Goal: Transaction & Acquisition: Book appointment/travel/reservation

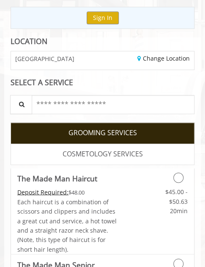
scroll to position [122, 0]
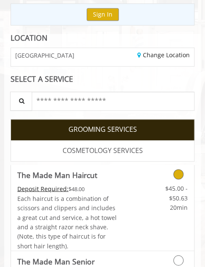
click at [179, 176] on icon "Grooming services" at bounding box center [178, 174] width 10 height 10
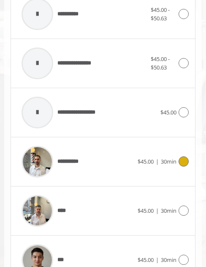
scroll to position [533, 0]
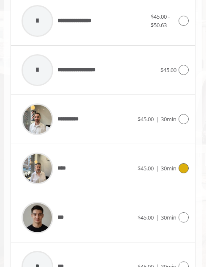
click at [101, 168] on div "****" at bounding box center [77, 168] width 121 height 40
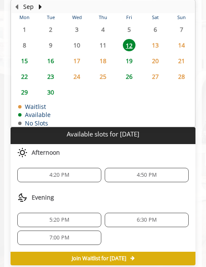
scroll to position [522, 0]
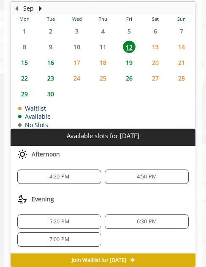
click at [155, 43] on span "13" at bounding box center [155, 47] width 13 height 12
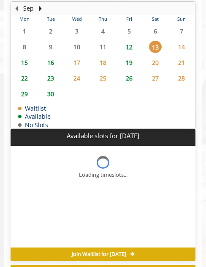
scroll to position [554, 0]
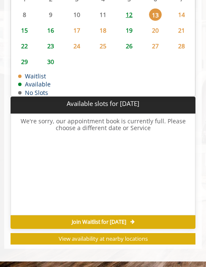
click at [128, 13] on span "12" at bounding box center [129, 14] width 13 height 12
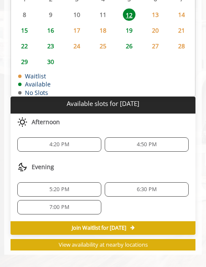
scroll to position [559, 0]
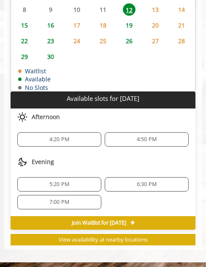
click at [82, 201] on span "7:00 PM" at bounding box center [59, 201] width 77 height 7
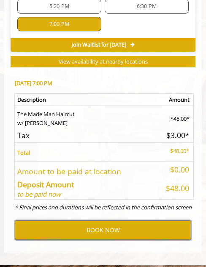
scroll to position [737, 0]
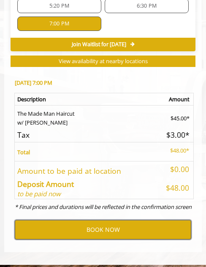
click at [118, 230] on button "BOOK NOW" at bounding box center [103, 229] width 177 height 19
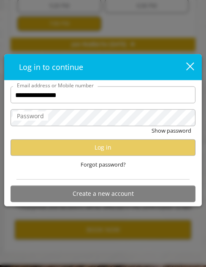
type input "**********"
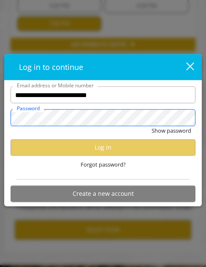
scroll to position [0, 0]
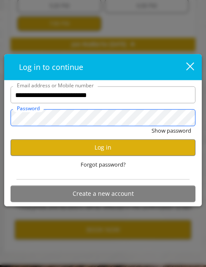
click at [152, 126] on button "Show password" at bounding box center [172, 130] width 40 height 9
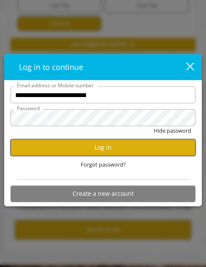
click at [96, 147] on button "Log in" at bounding box center [103, 147] width 185 height 17
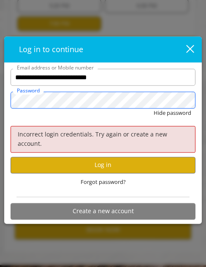
click at [154, 108] on button "Hide password" at bounding box center [173, 112] width 38 height 9
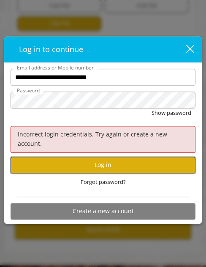
click at [112, 160] on button "Log in" at bounding box center [103, 165] width 185 height 17
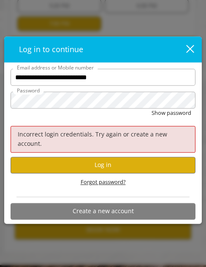
click at [105, 177] on span "Forgot password?" at bounding box center [103, 181] width 45 height 9
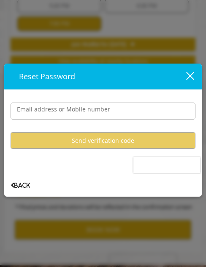
click at [81, 105] on label "Email address or Mobile number" at bounding box center [64, 109] width 102 height 9
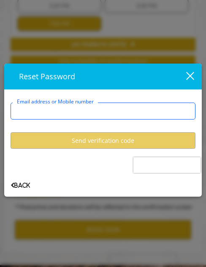
click at [81, 105] on input "Email address or Mobile number" at bounding box center [103, 110] width 185 height 17
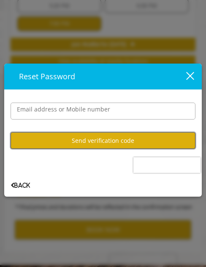
click at [86, 143] on button "Send verification code" at bounding box center [103, 140] width 185 height 17
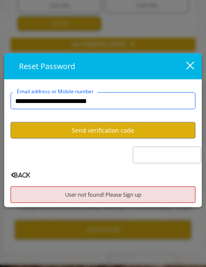
click at [124, 104] on input "**********" at bounding box center [103, 100] width 185 height 17
type input "**********"
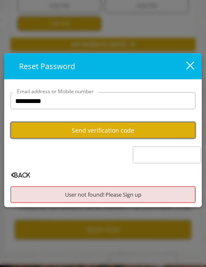
click at [102, 130] on button "Send verification code" at bounding box center [103, 130] width 185 height 17
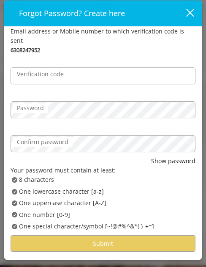
click at [65, 69] on label "Verification code" at bounding box center [40, 73] width 55 height 9
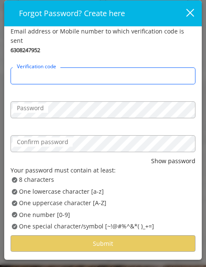
click at [65, 68] on input "Verification code" at bounding box center [103, 75] width 185 height 17
type input "******"
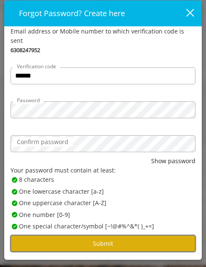
click at [39, 236] on button "Submit" at bounding box center [103, 243] width 185 height 17
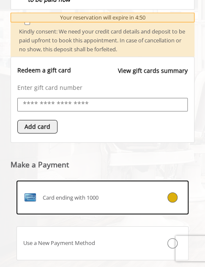
scroll to position [509, 0]
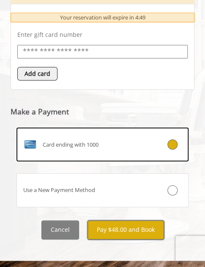
click at [119, 227] on button "Pay $48.00 and Book" at bounding box center [126, 229] width 77 height 19
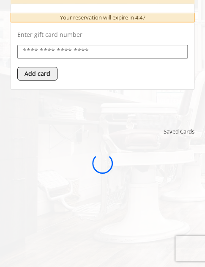
scroll to position [0, 0]
